Goal: Check status: Verify the current state of an ongoing process or item

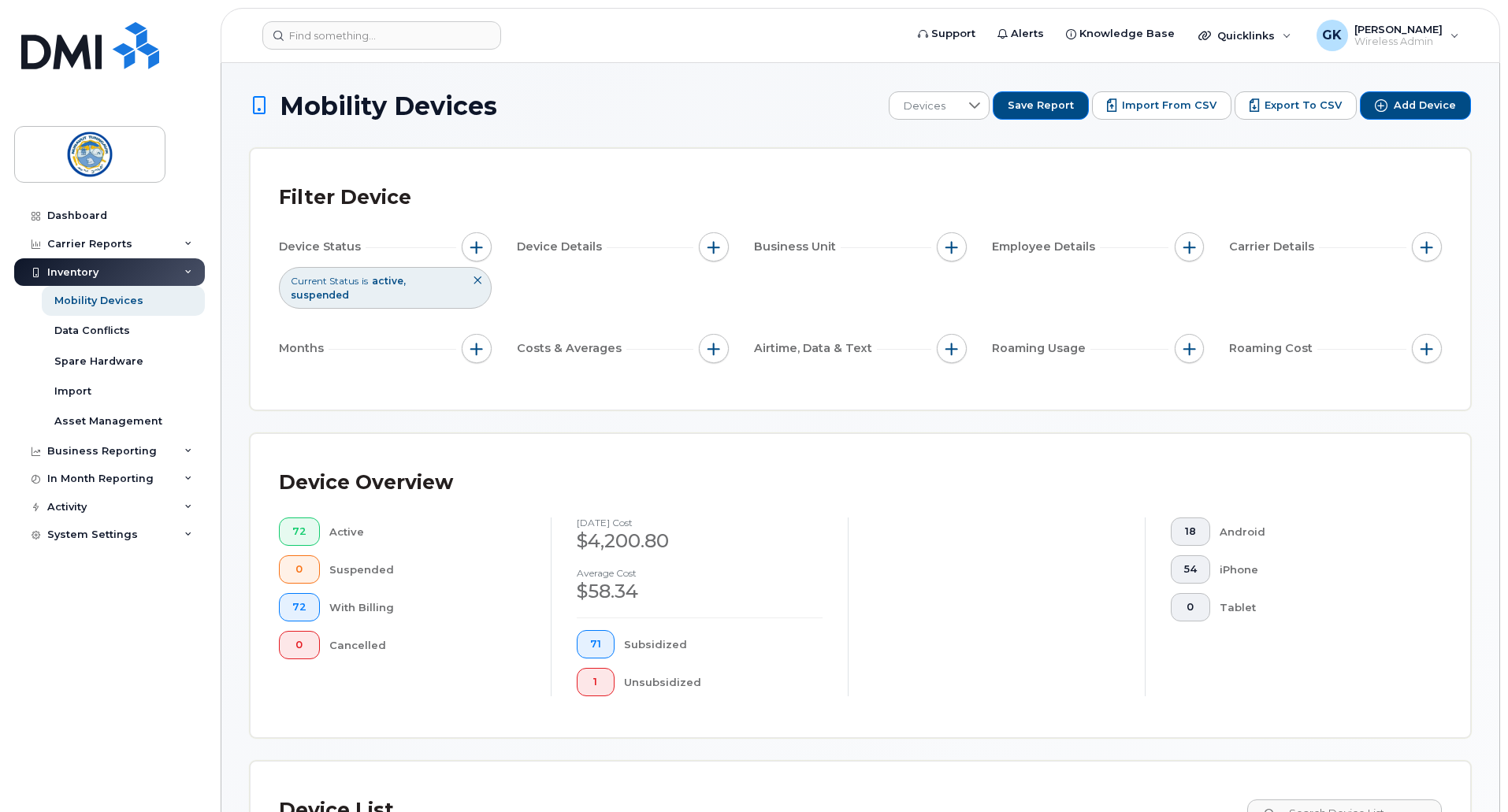
scroll to position [262, 0]
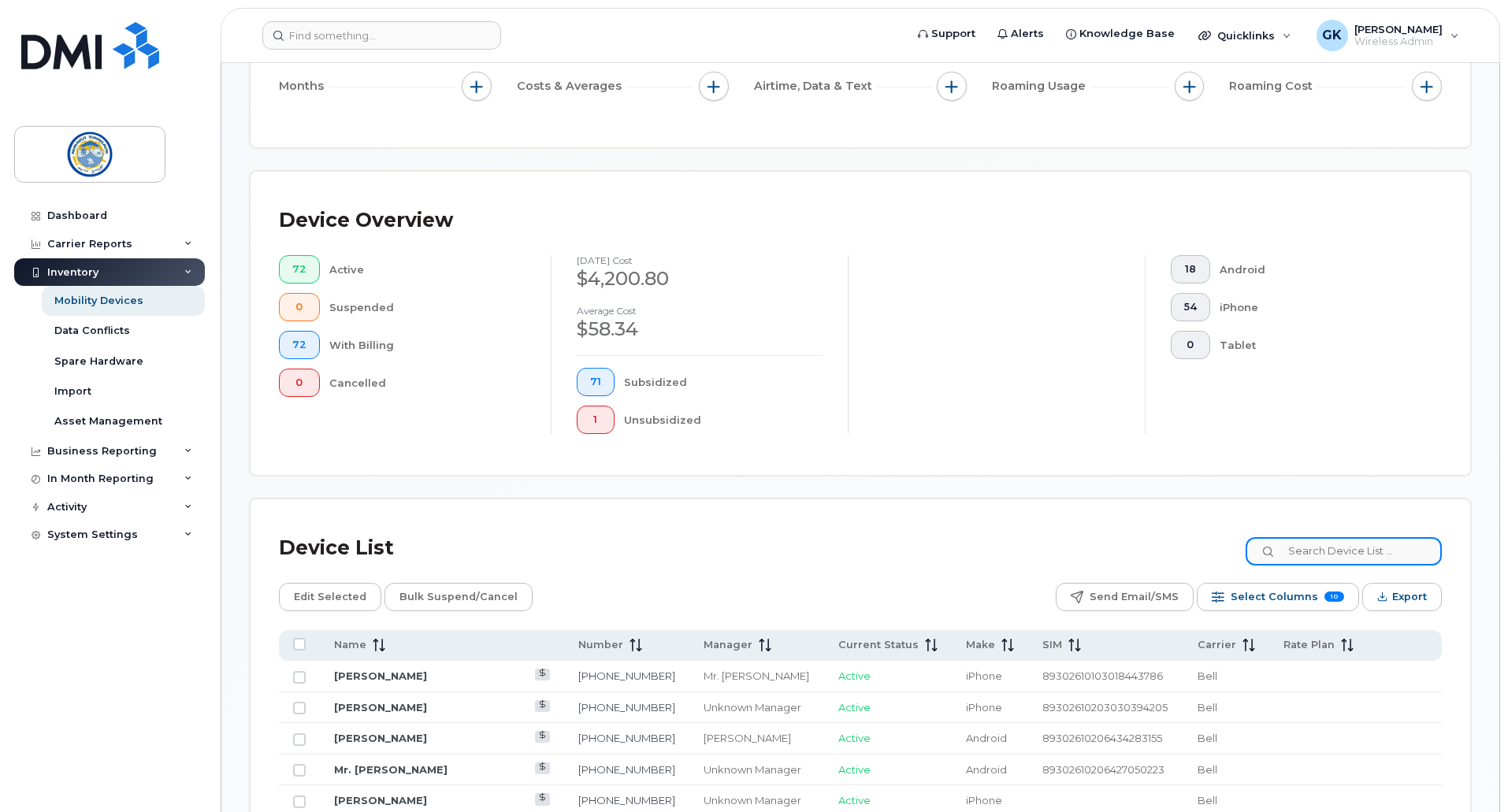
click at [1369, 538] on input at bounding box center [1343, 552] width 196 height 28
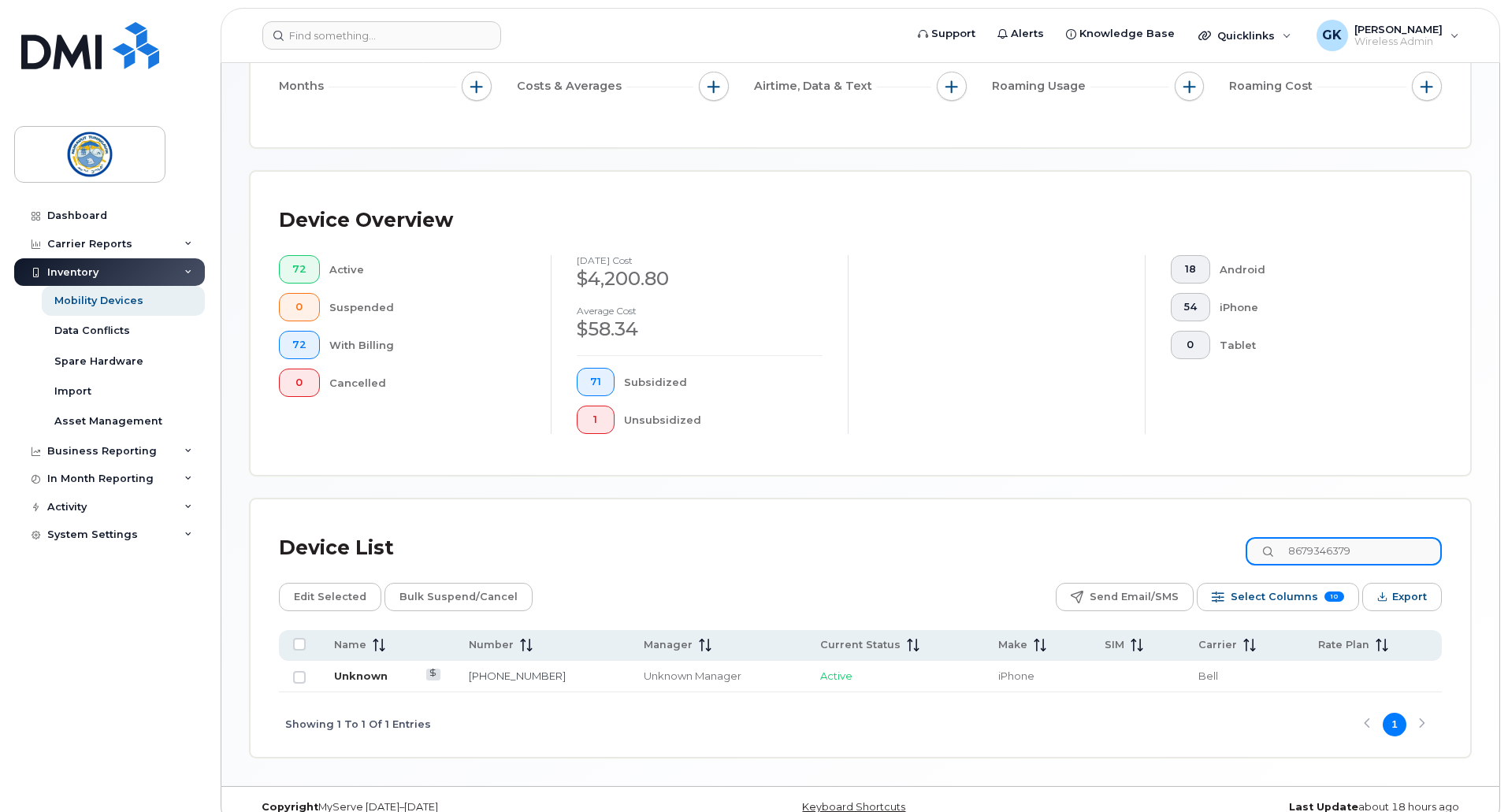
type input "8679346379"
click at [365, 670] on link "Unknown" at bounding box center [361, 676] width 54 height 13
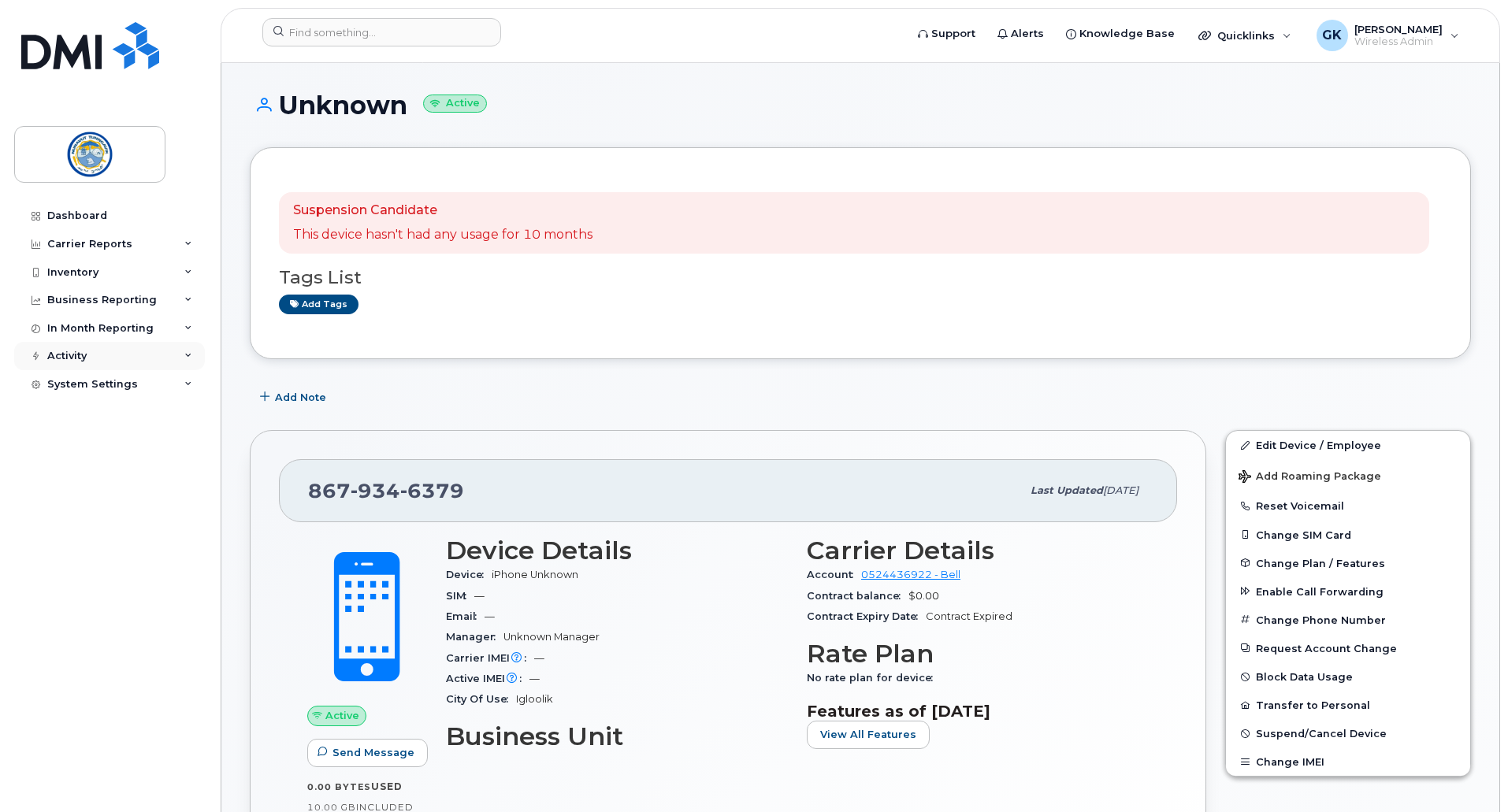
click at [186, 353] on icon at bounding box center [188, 356] width 7 height 7
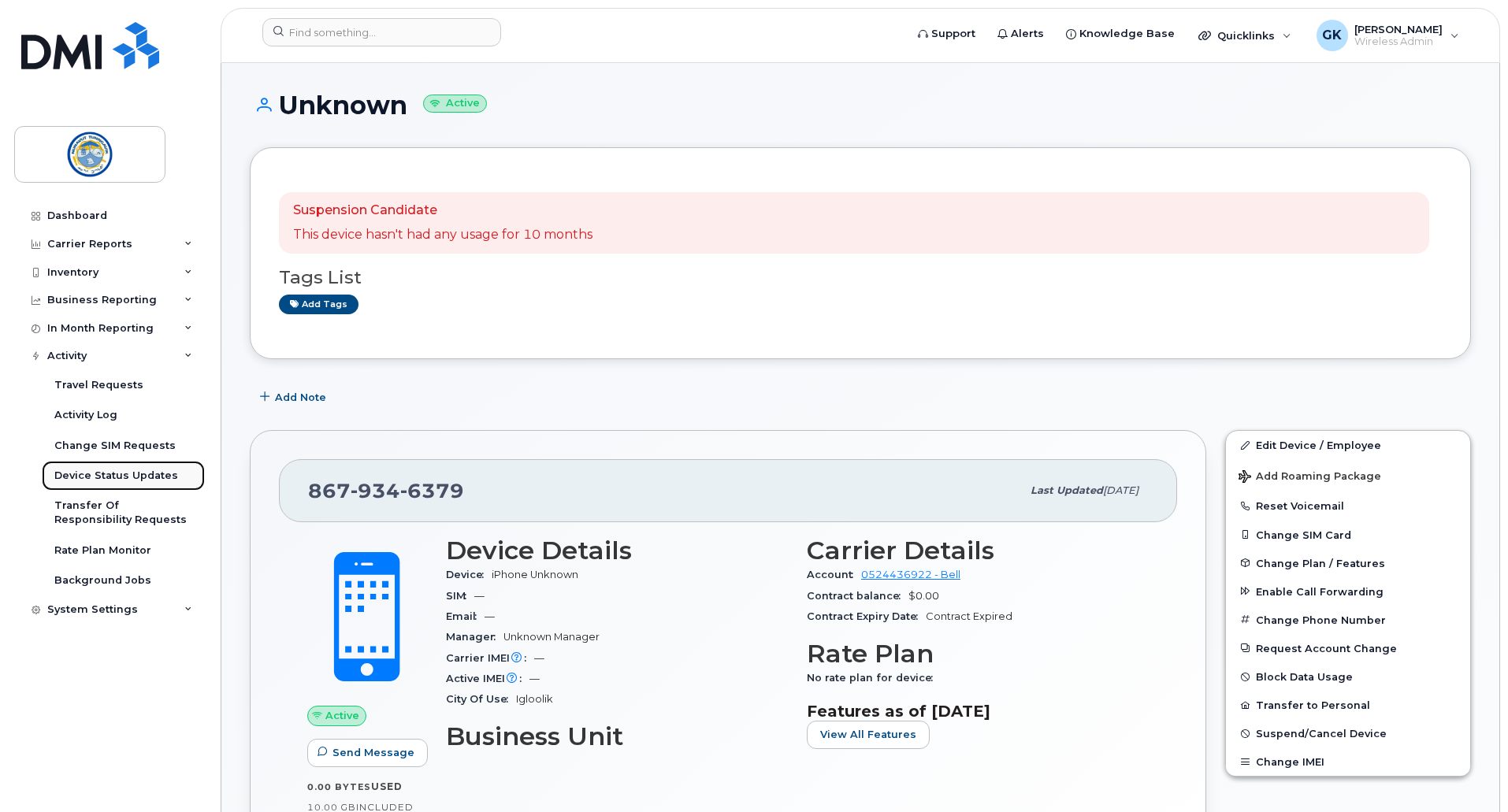
click at [152, 477] on div "Device Status Updates" at bounding box center [115, 475] width 124 height 14
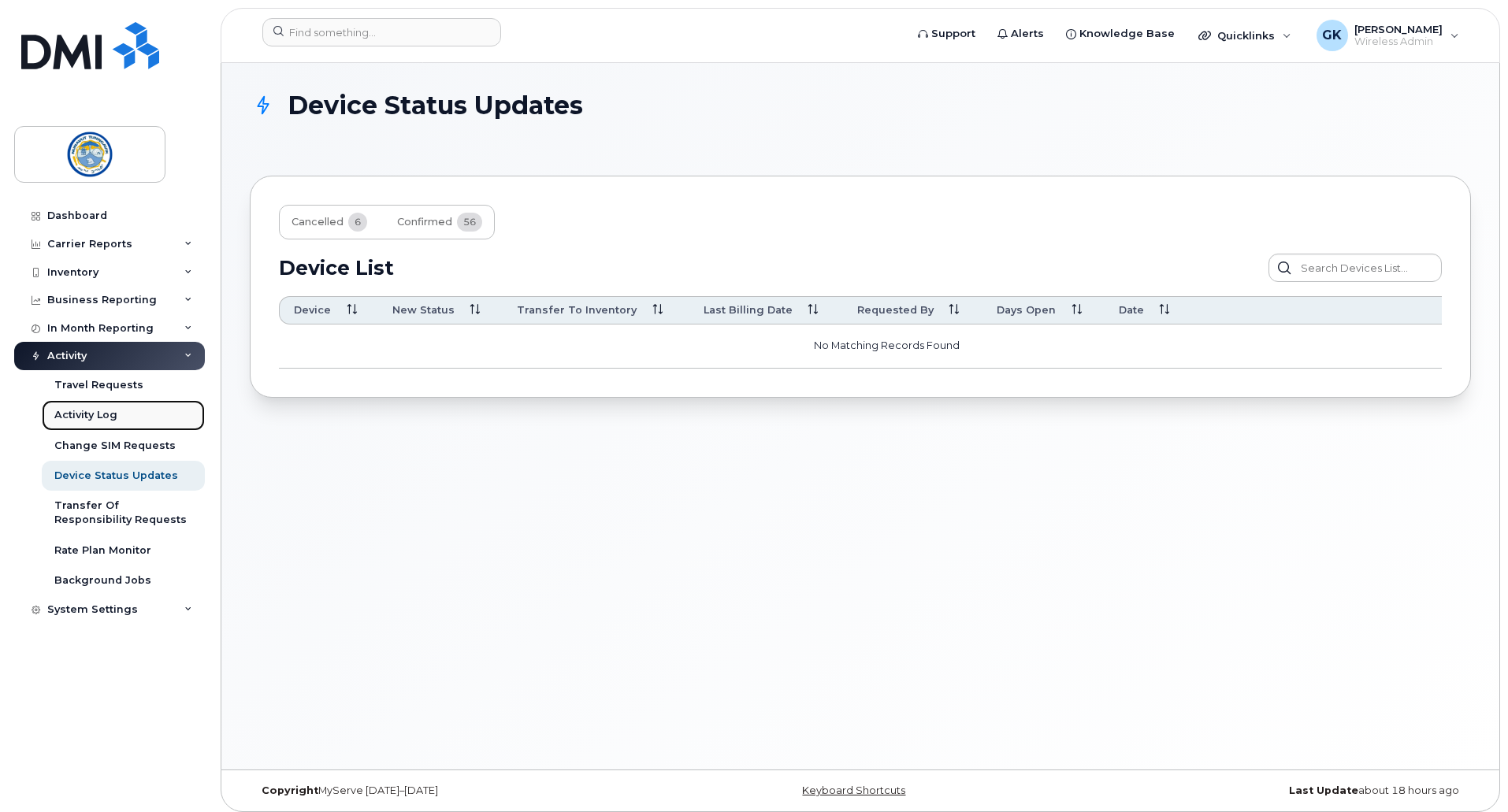
click at [106, 415] on div "Activity Log" at bounding box center [86, 415] width 63 height 14
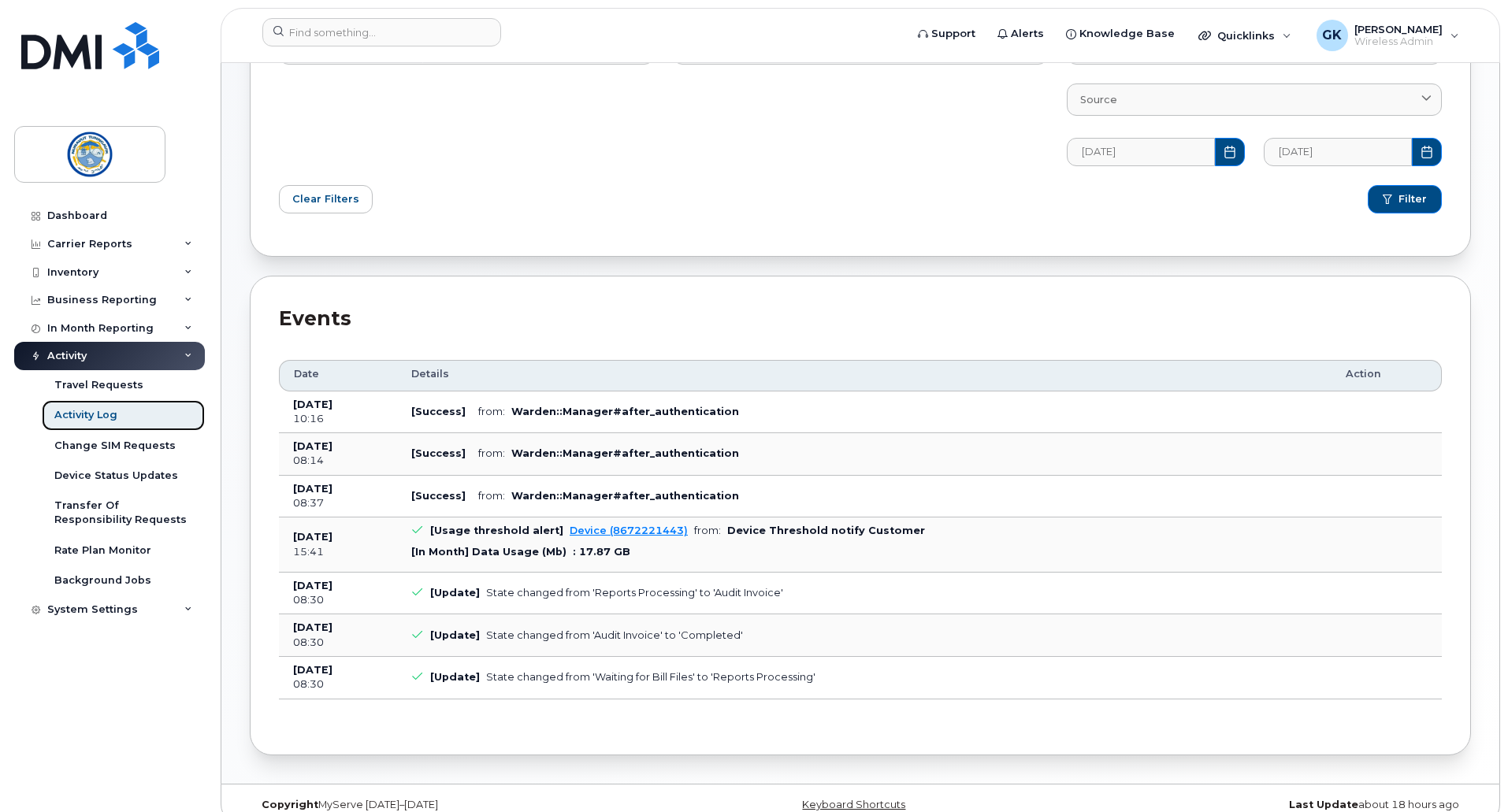
scroll to position [238, 0]
